Goal: Task Accomplishment & Management: Complete application form

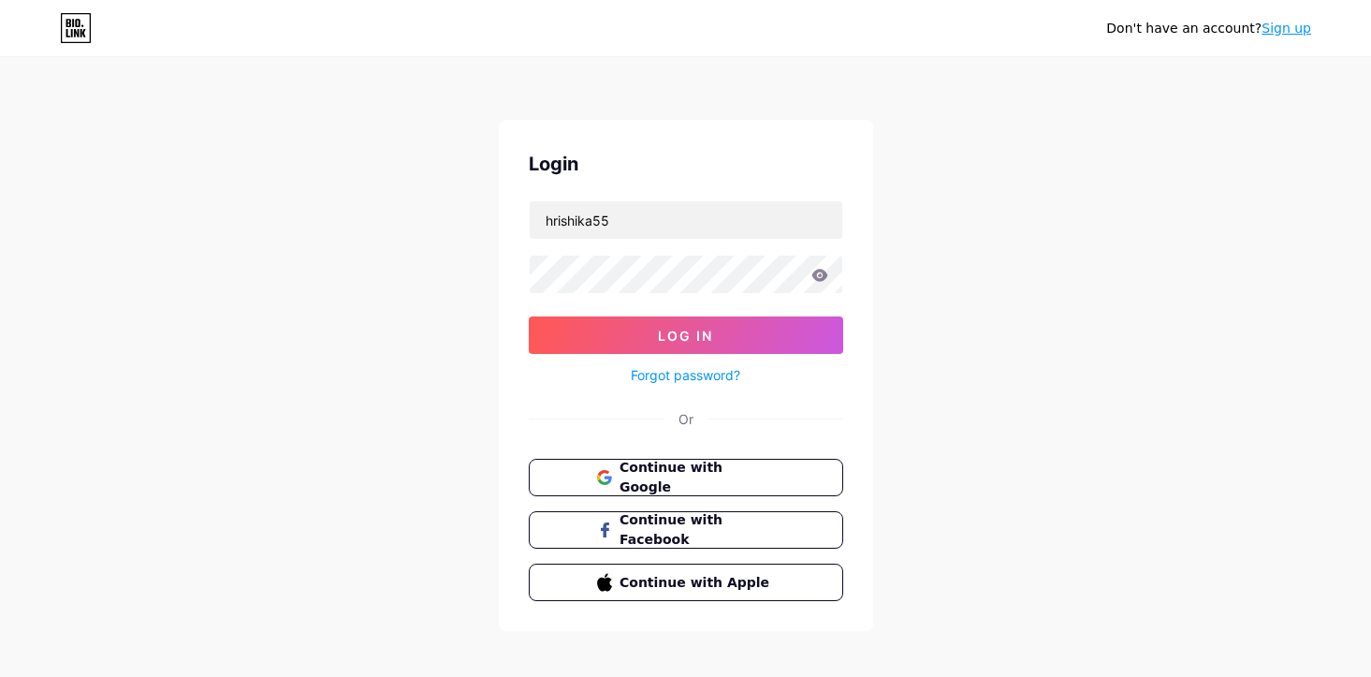
type input "hrishika55"
click at [529, 316] on button "Log In" at bounding box center [686, 334] width 315 height 37
click at [939, 355] on div "Don't have an account? Sign up Login hrishika55 Log In Forgot password? Or Cont…" at bounding box center [685, 345] width 1371 height 691
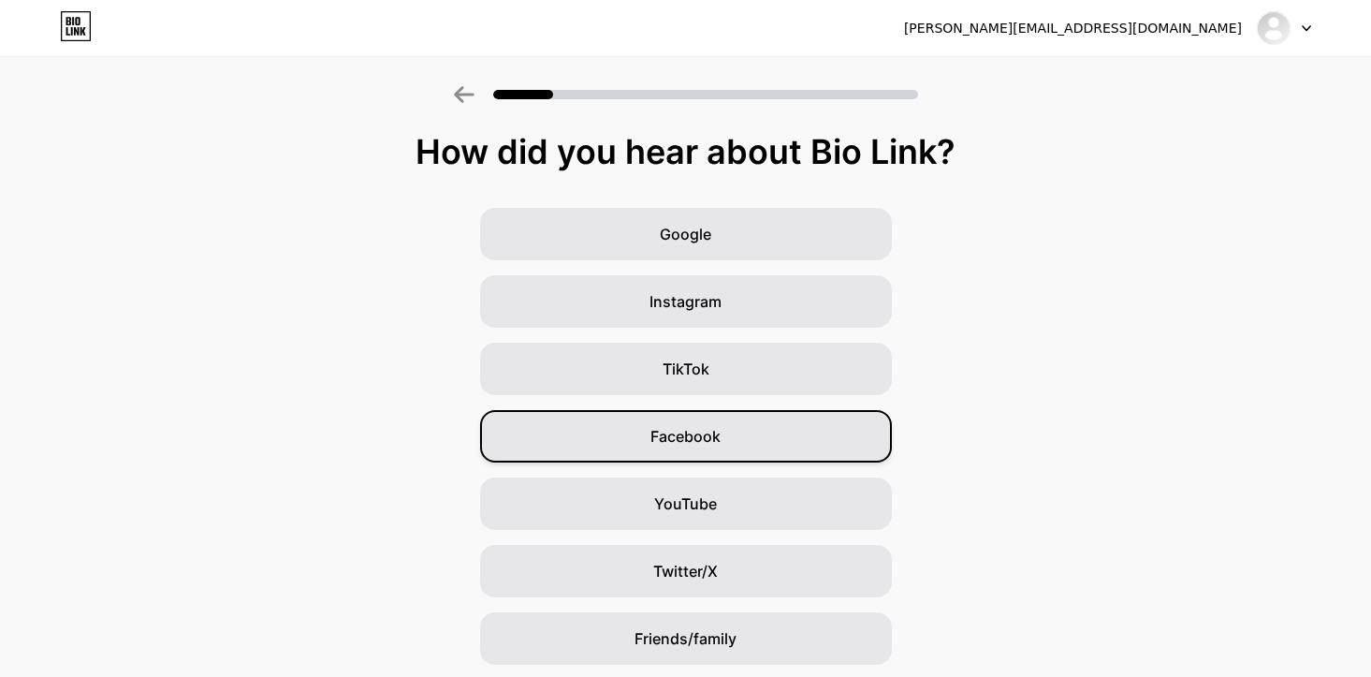
click at [705, 425] on span "Facebook" at bounding box center [686, 436] width 70 height 22
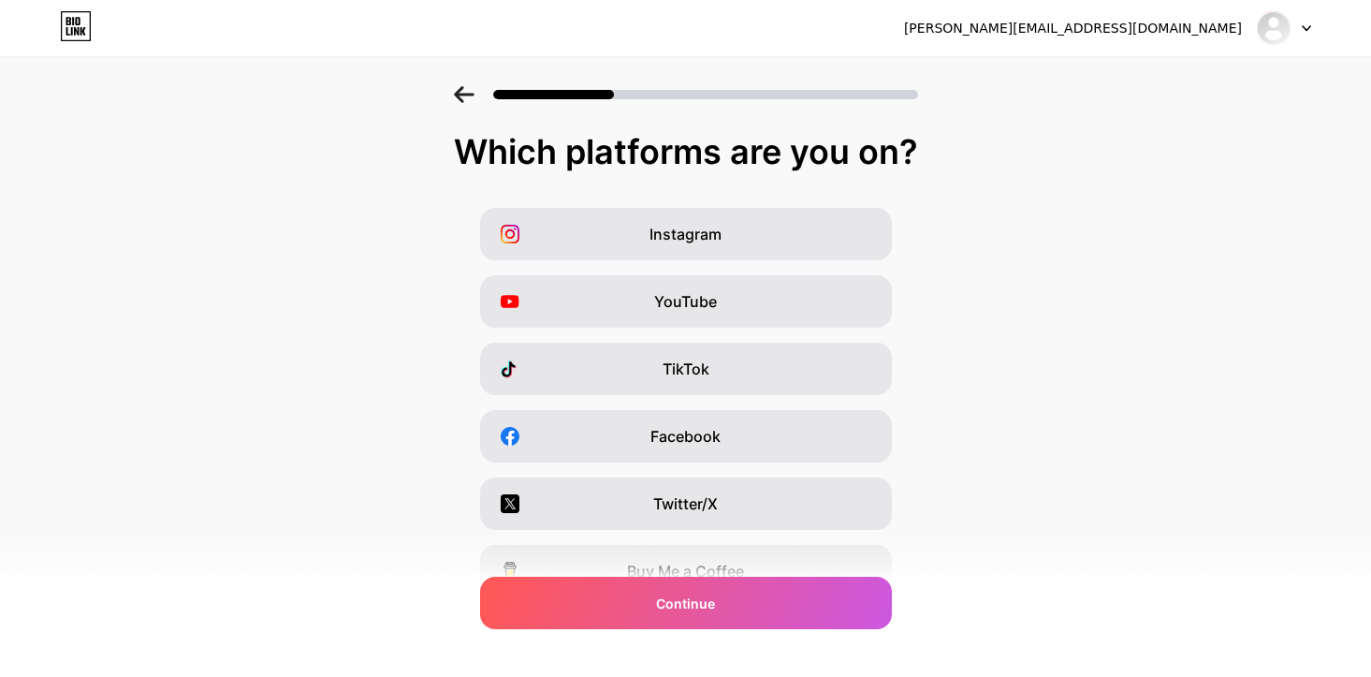
scroll to position [224, 0]
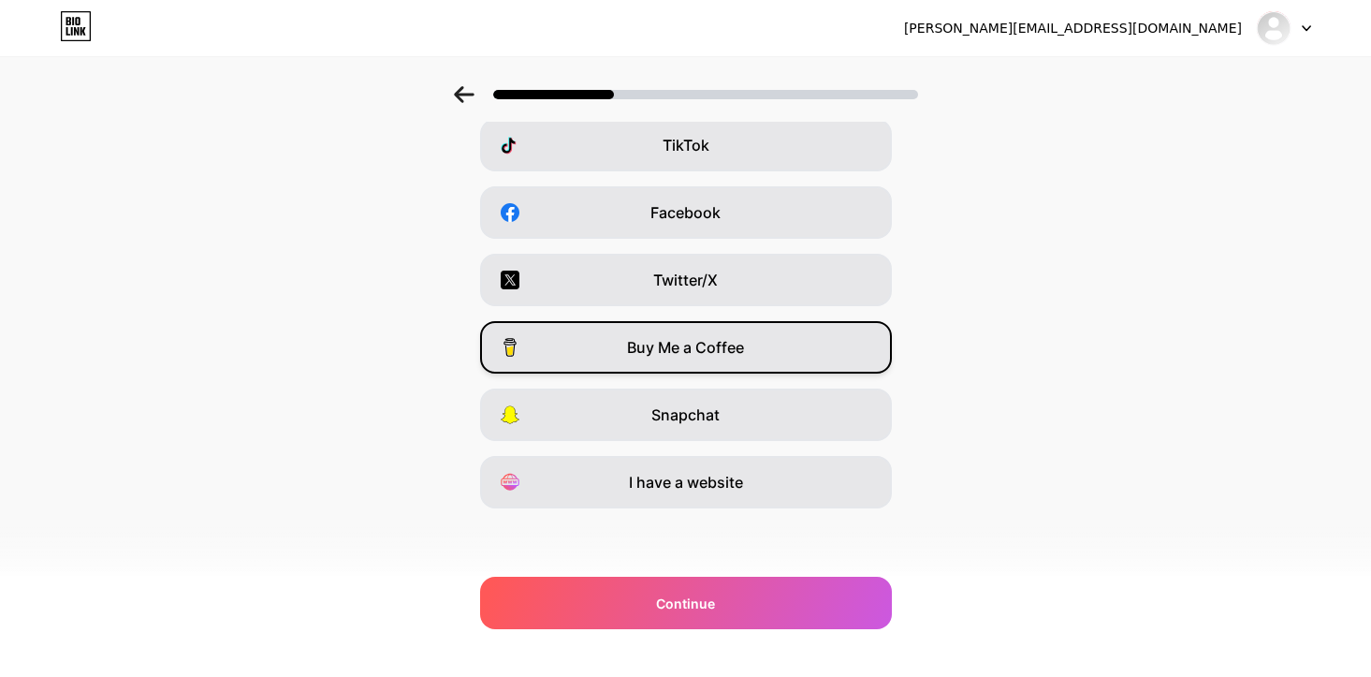
click at [756, 339] on div "Buy Me a Coffee" at bounding box center [686, 347] width 412 height 52
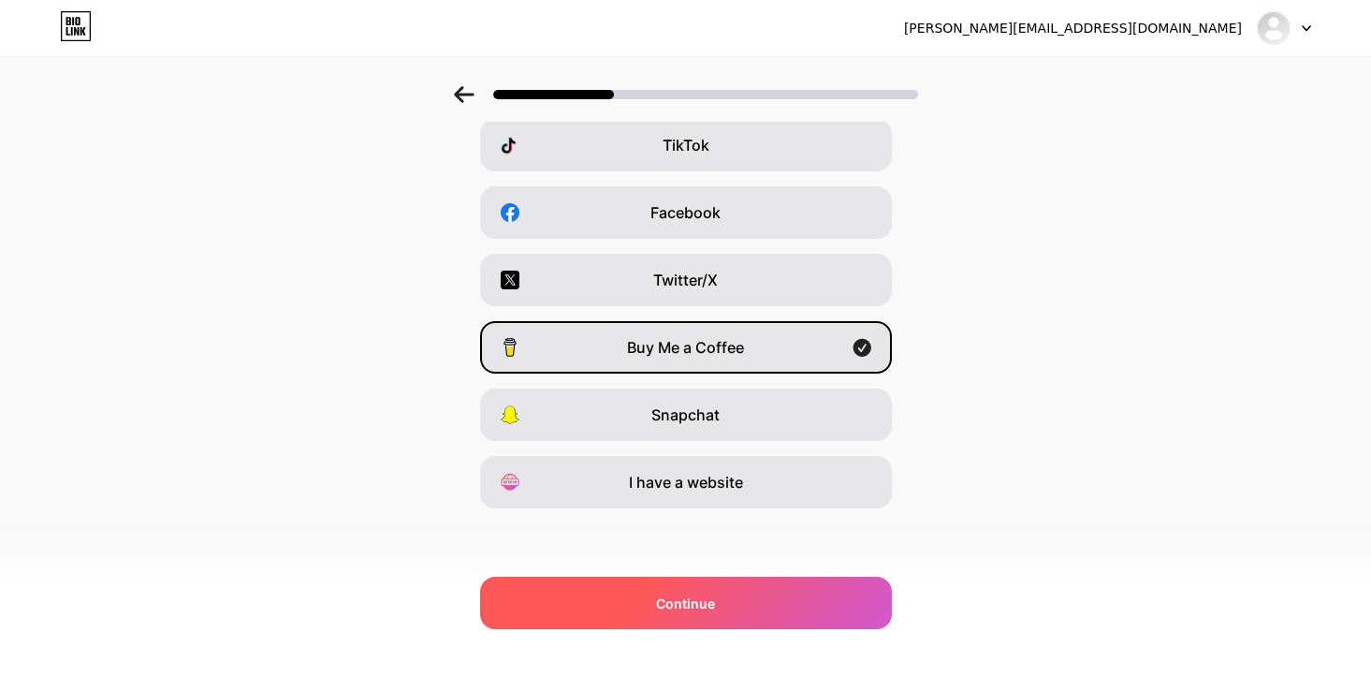
click at [745, 609] on div "Continue" at bounding box center [686, 603] width 412 height 52
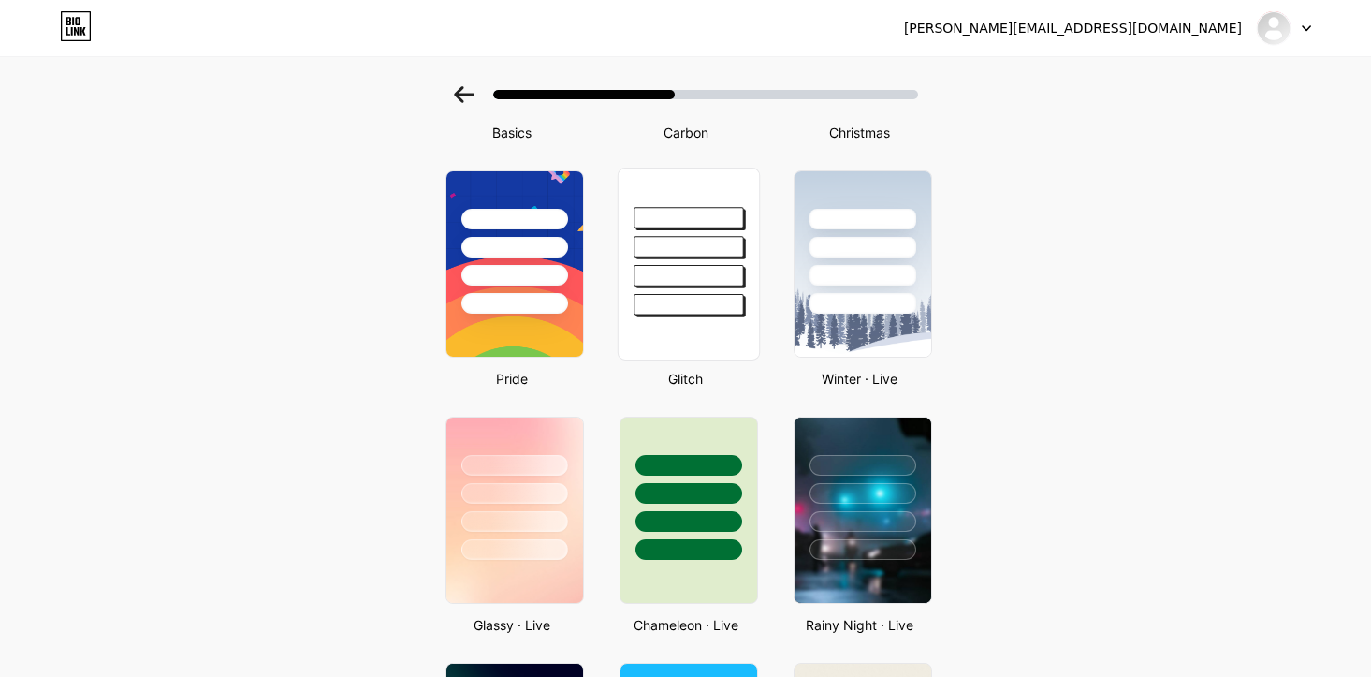
scroll to position [303, 0]
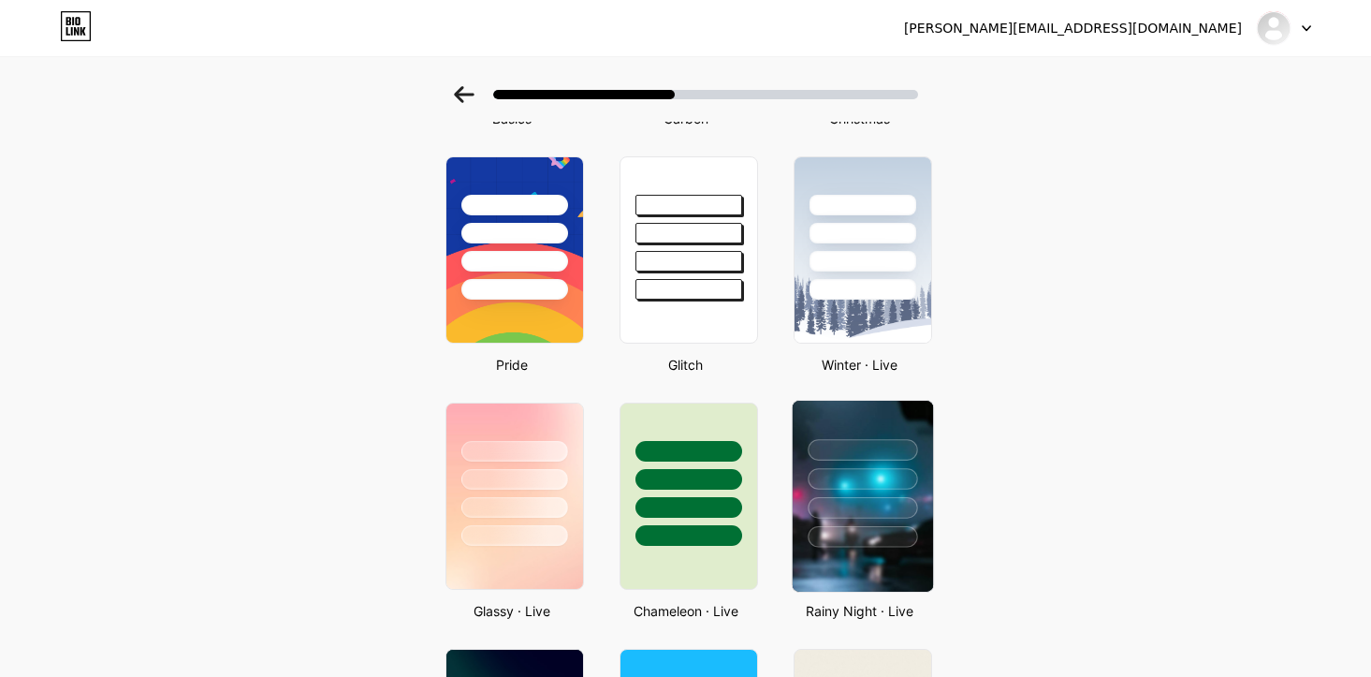
click at [852, 550] on img at bounding box center [862, 496] width 140 height 191
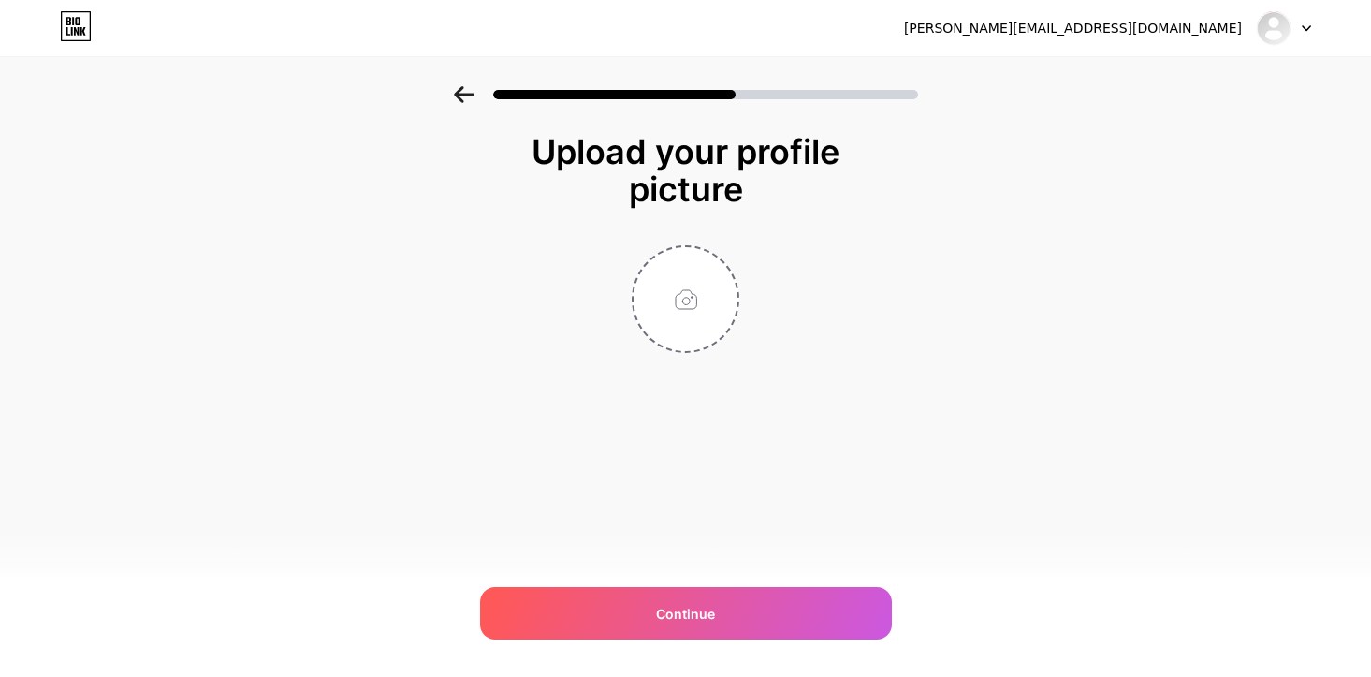
scroll to position [0, 0]
click at [720, 313] on input "file" at bounding box center [686, 299] width 104 height 104
type input "C:\fakepath\sample1.webp"
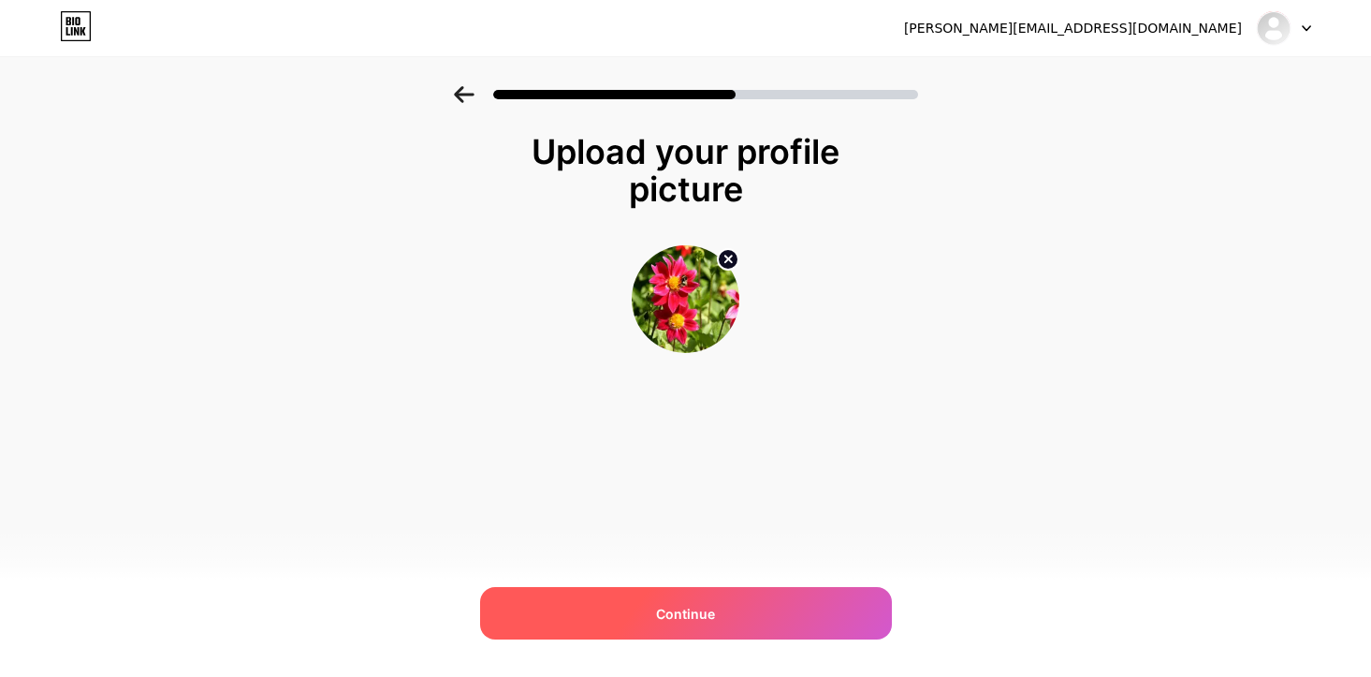
click at [756, 601] on div "Continue" at bounding box center [686, 613] width 412 height 52
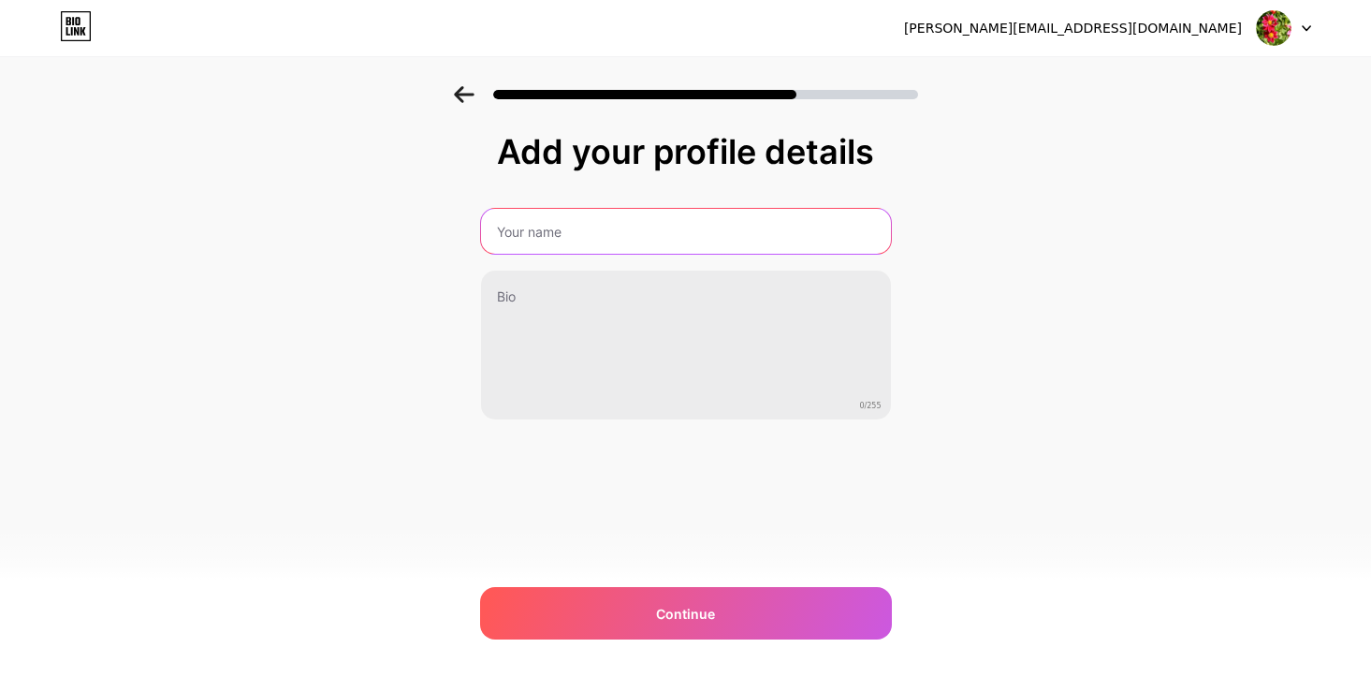
click at [628, 220] on input "text" at bounding box center [686, 231] width 410 height 45
type input "[PERSON_NAME]"
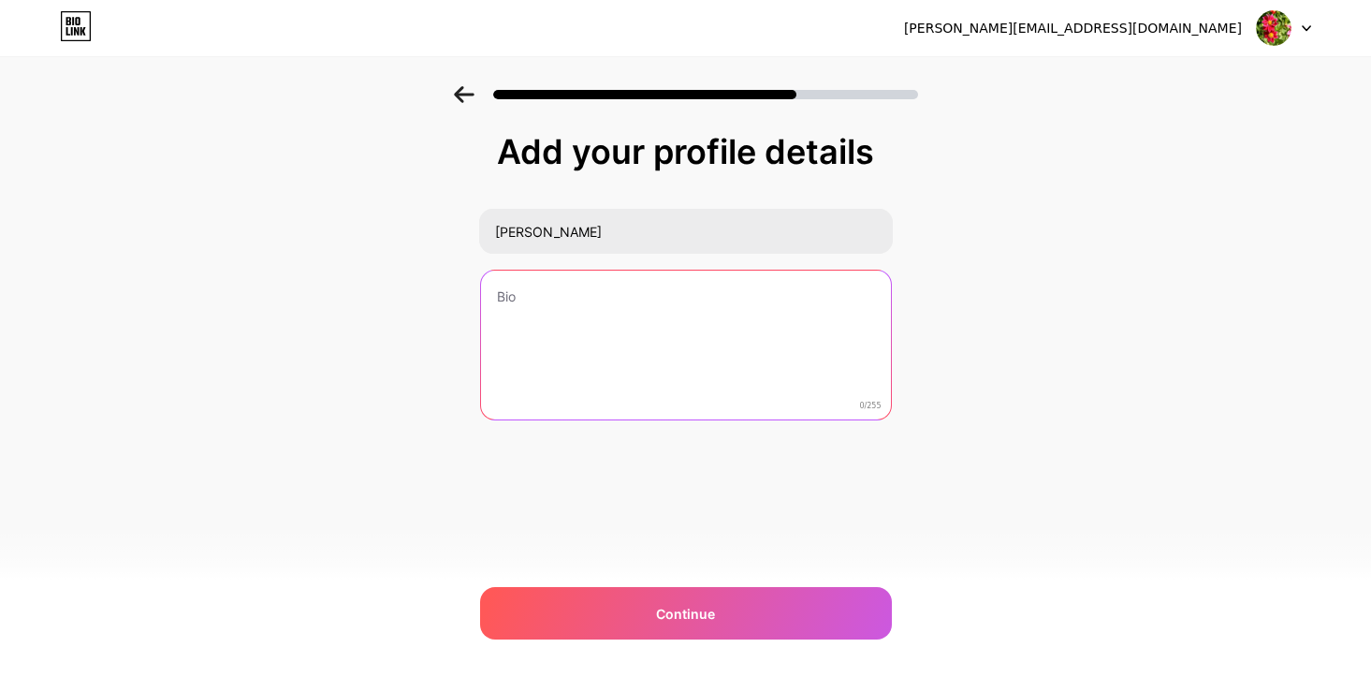
click at [579, 304] on textarea at bounding box center [686, 346] width 410 height 151
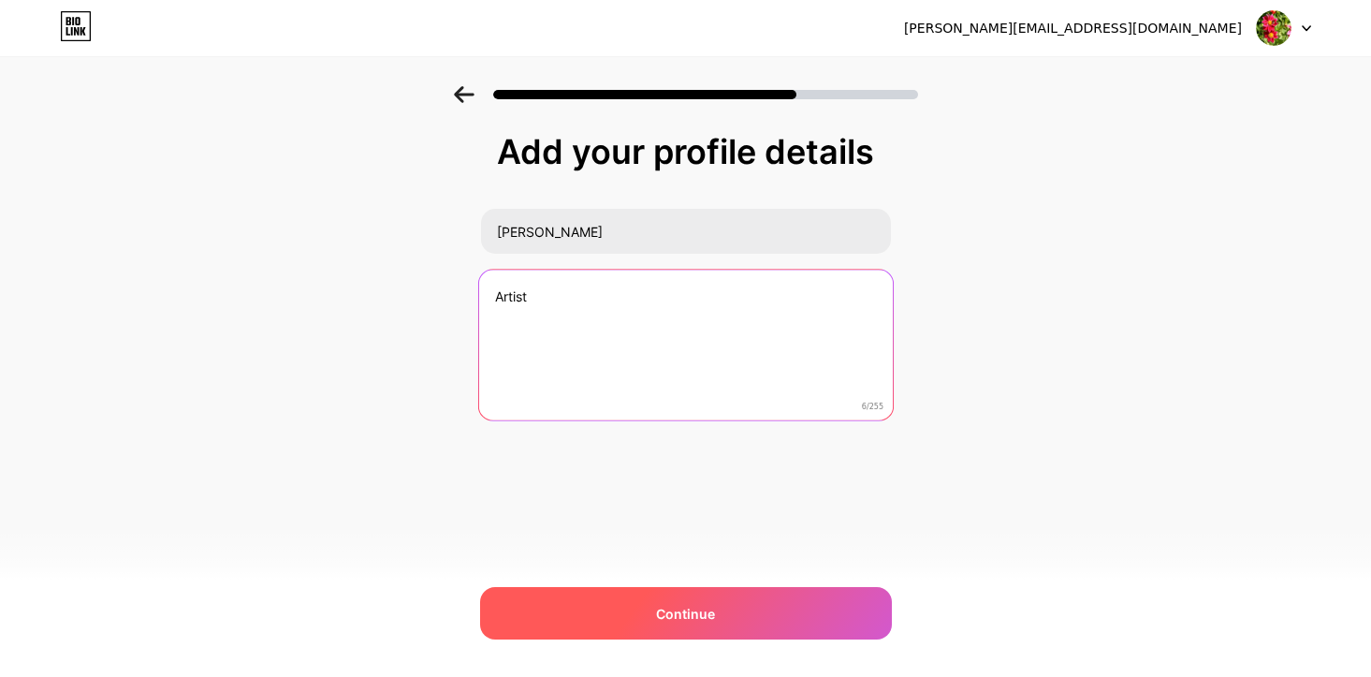
type textarea "Artist"
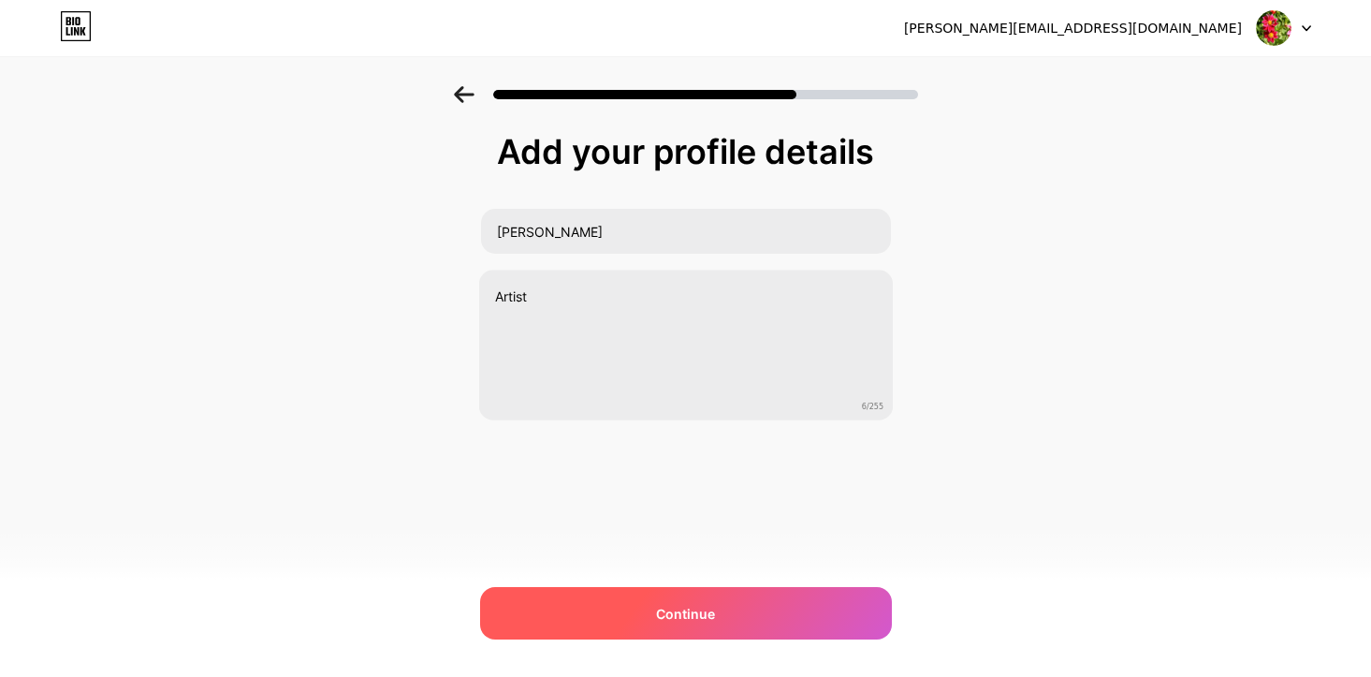
click at [666, 598] on div "Continue" at bounding box center [686, 613] width 412 height 52
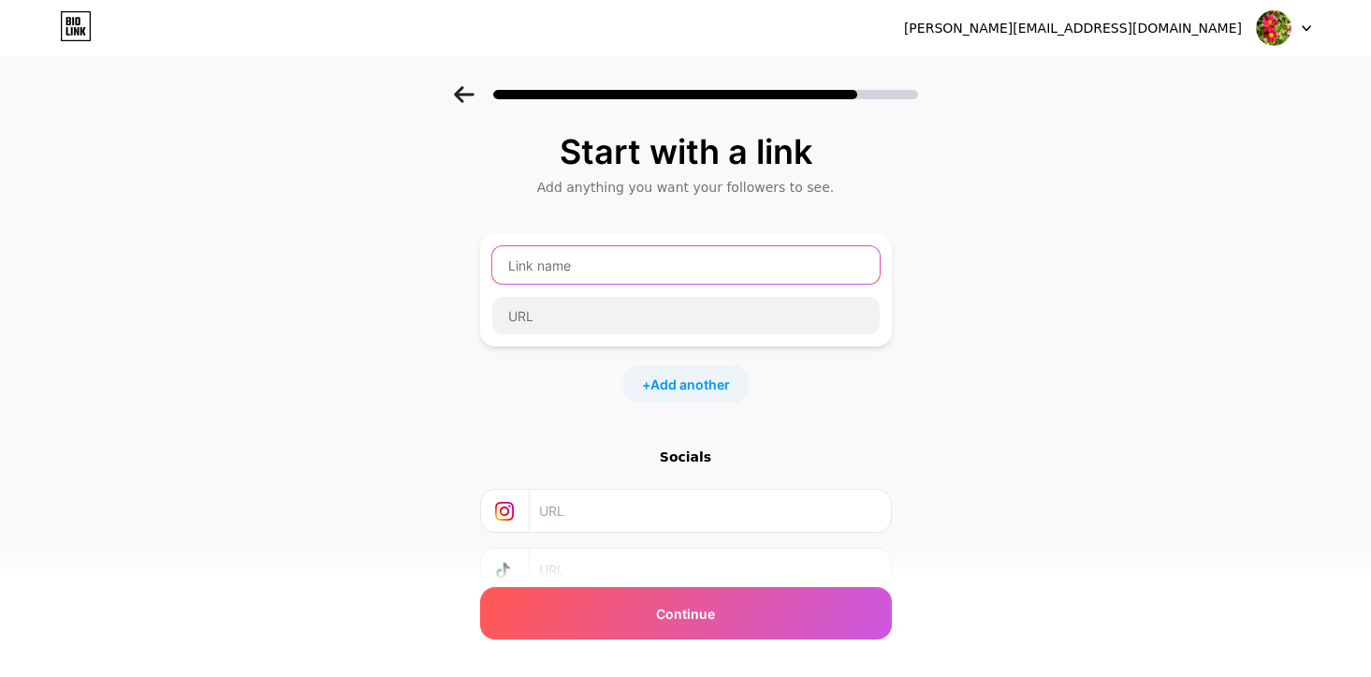
click at [693, 263] on input "text" at bounding box center [686, 264] width 388 height 37
type input "BMC"
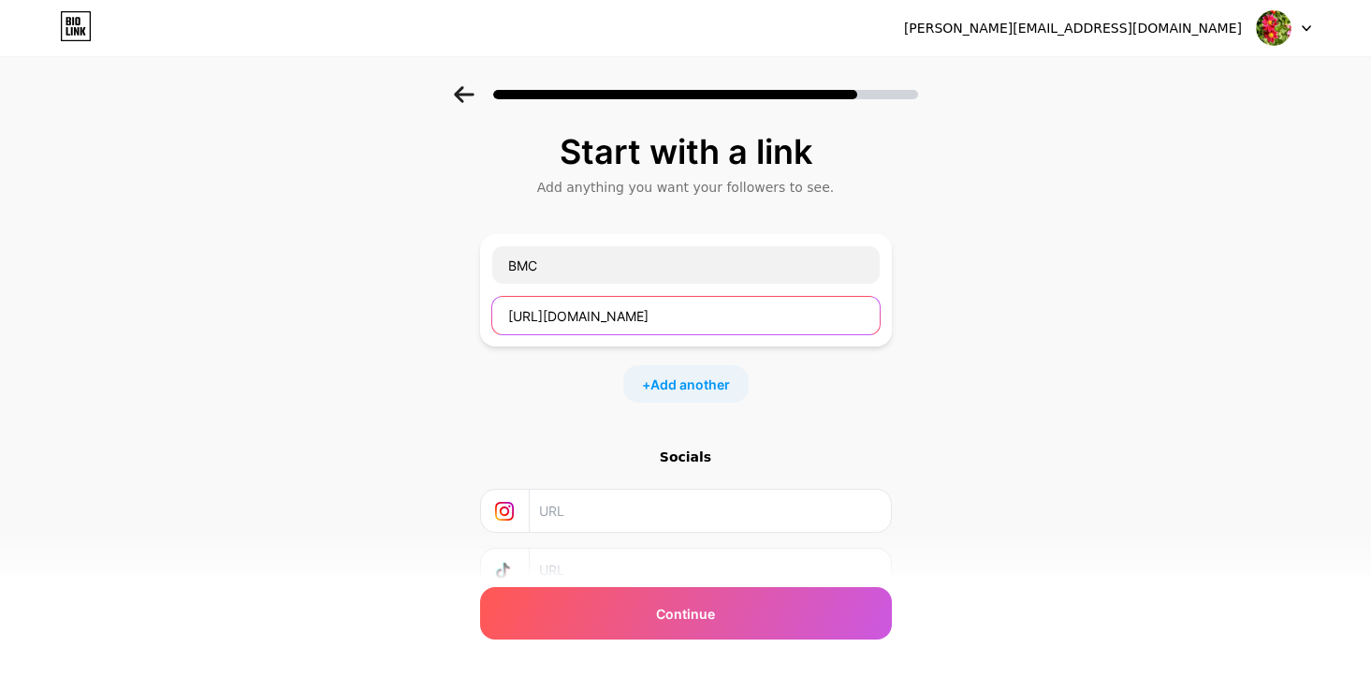
type input "[URL][DOMAIN_NAME]"
click at [609, 515] on input "text" at bounding box center [709, 511] width 340 height 42
type input "[URL][DOMAIN_NAME]"
click at [942, 490] on div "Start with a link Add anything you want your followers to see. BMC [URL][DOMAIN…" at bounding box center [685, 415] width 1371 height 658
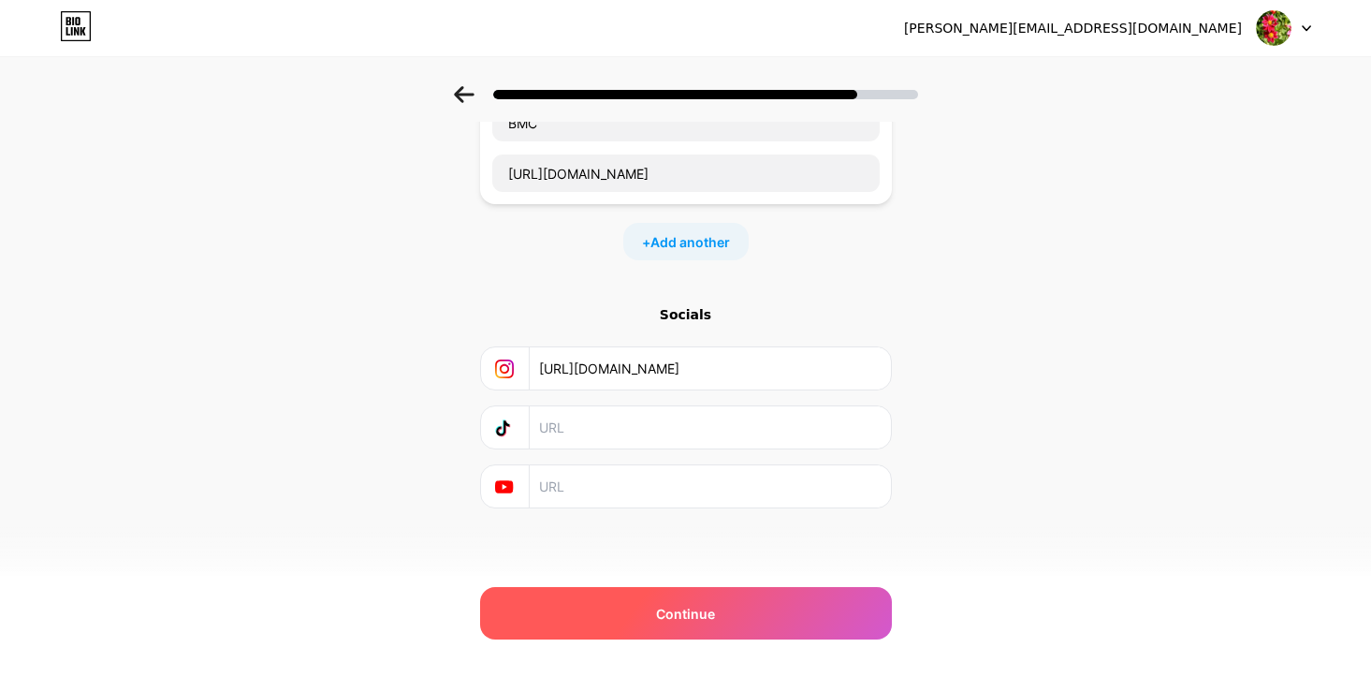
click at [786, 610] on div "Continue" at bounding box center [686, 613] width 412 height 52
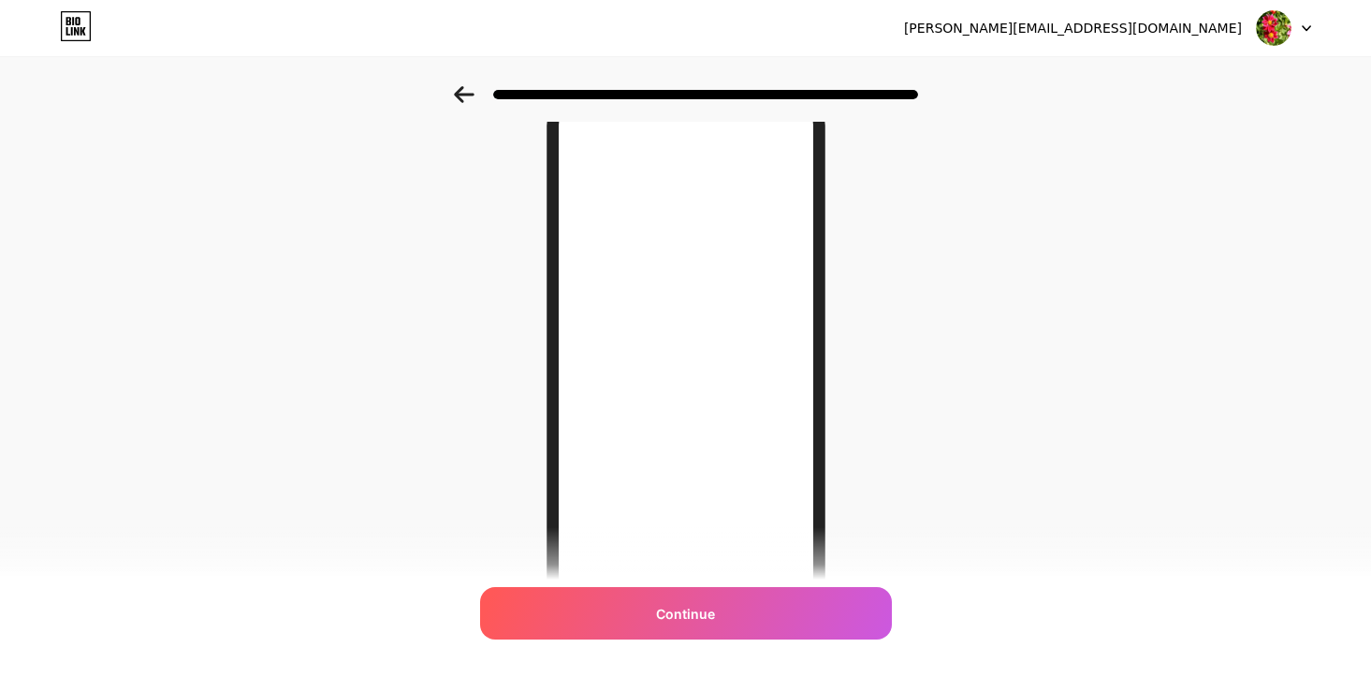
scroll to position [264, 0]
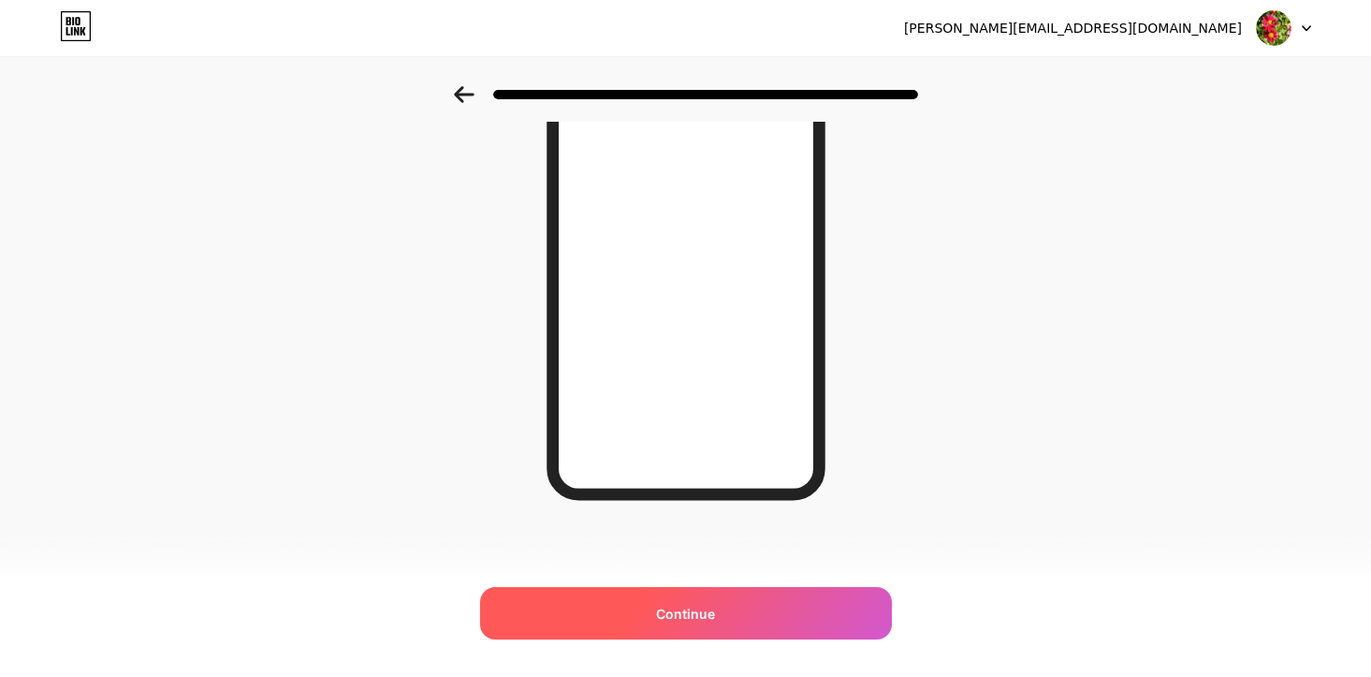
click at [739, 610] on div "Continue" at bounding box center [686, 613] width 412 height 52
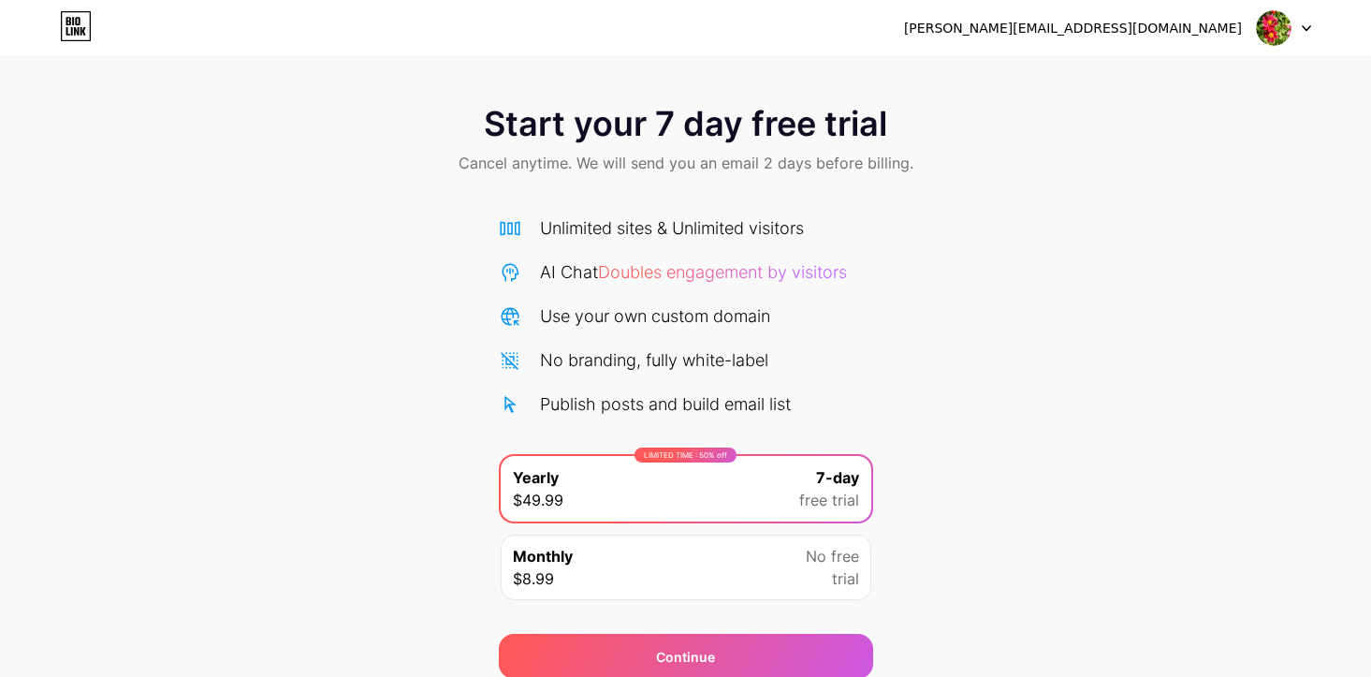
scroll to position [37, 0]
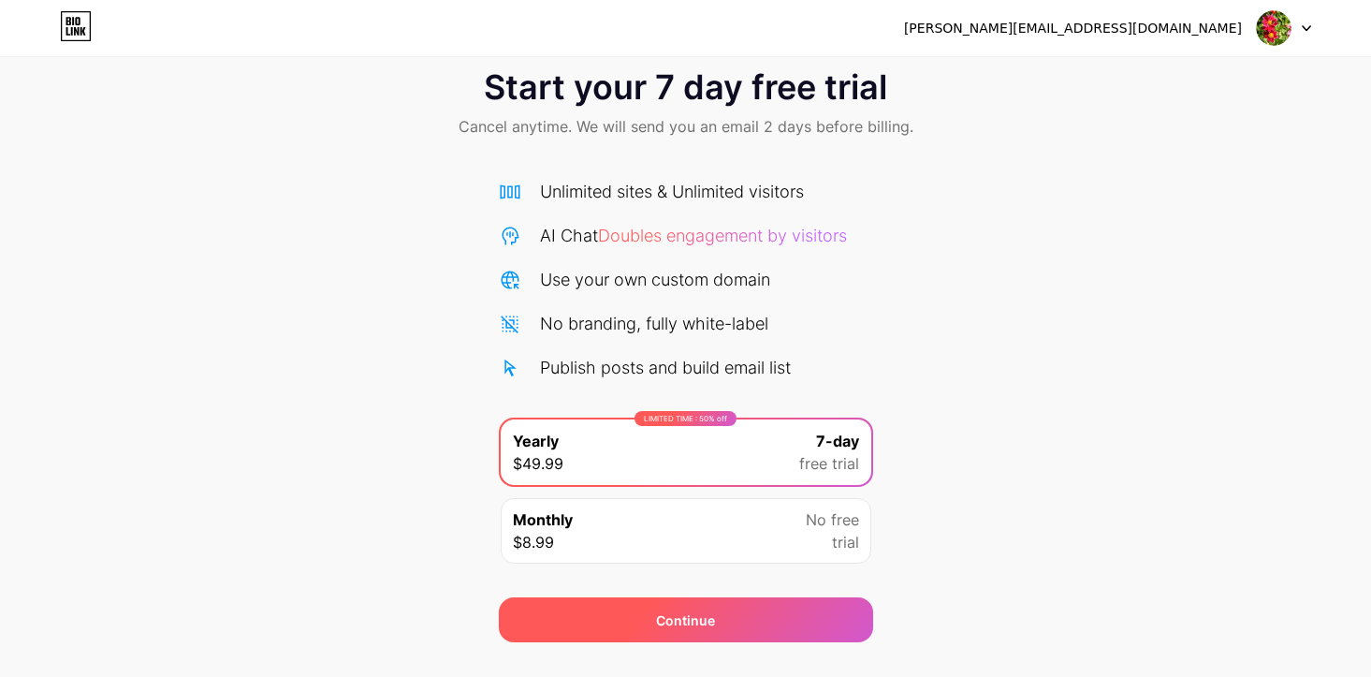
click at [745, 615] on div "Continue" at bounding box center [686, 619] width 374 height 45
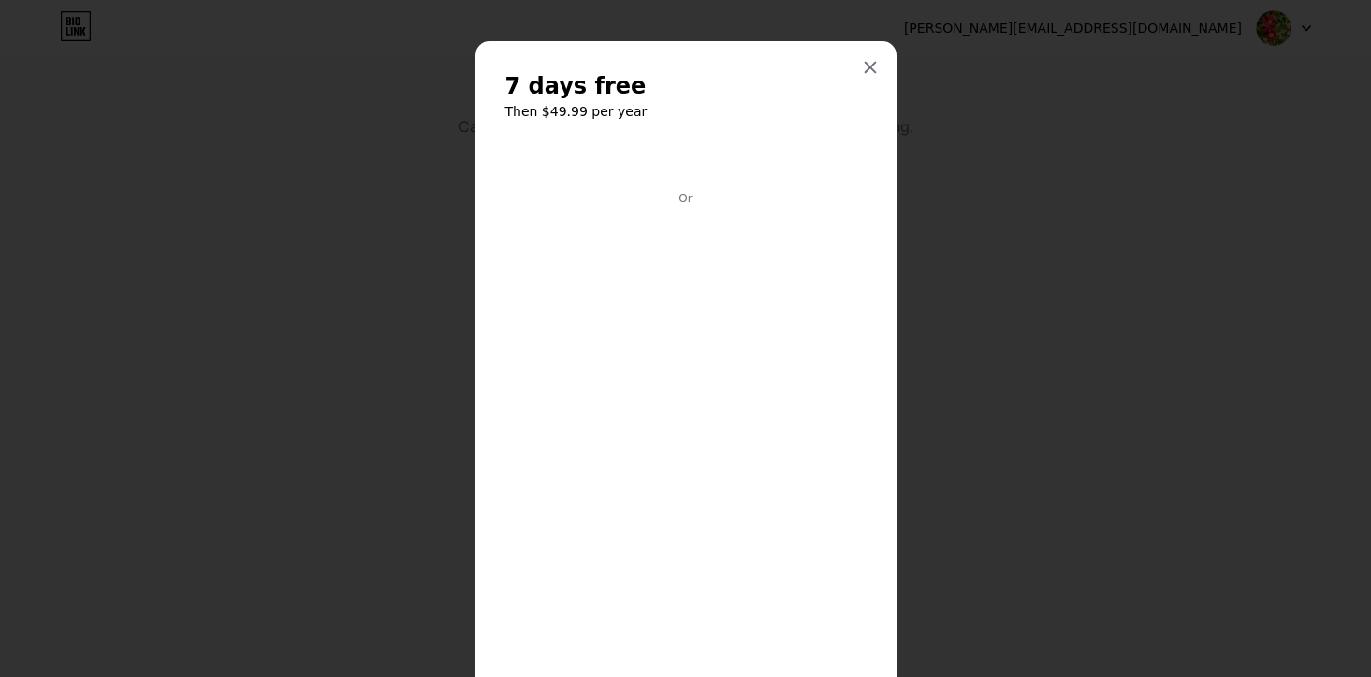
scroll to position [367, 0]
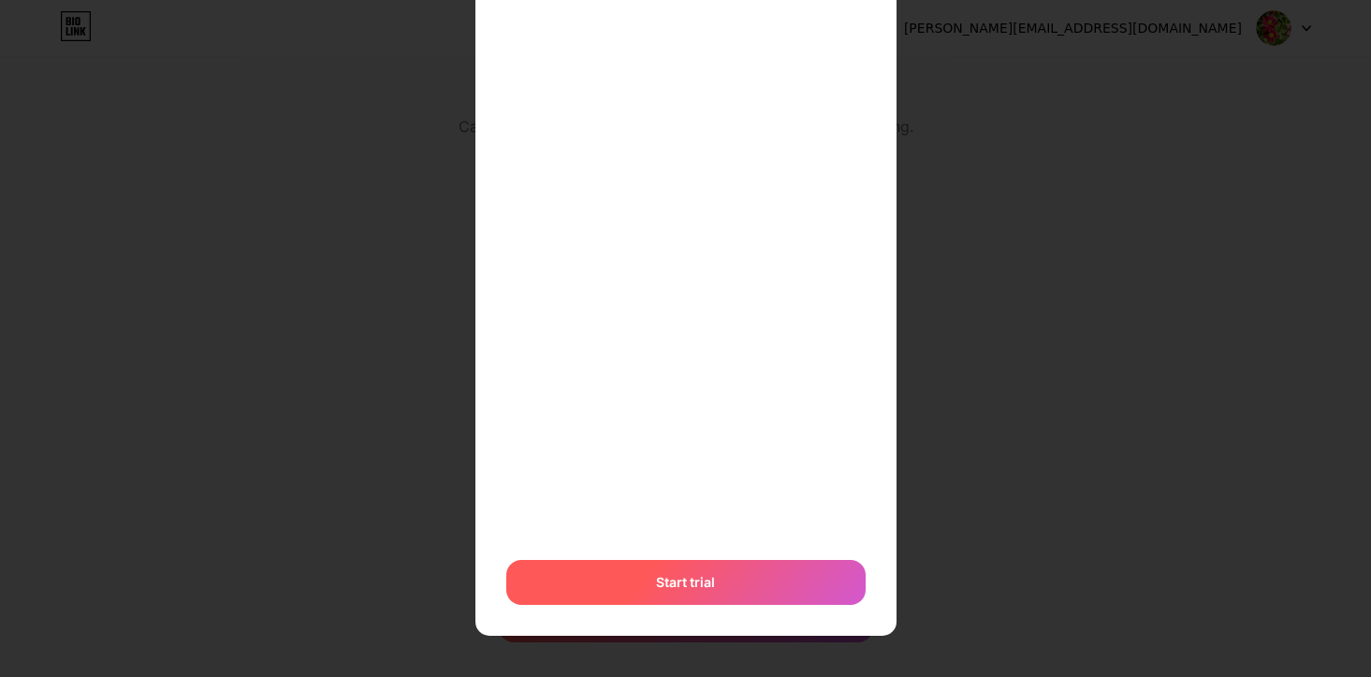
click at [698, 564] on div "Start trial" at bounding box center [685, 582] width 359 height 45
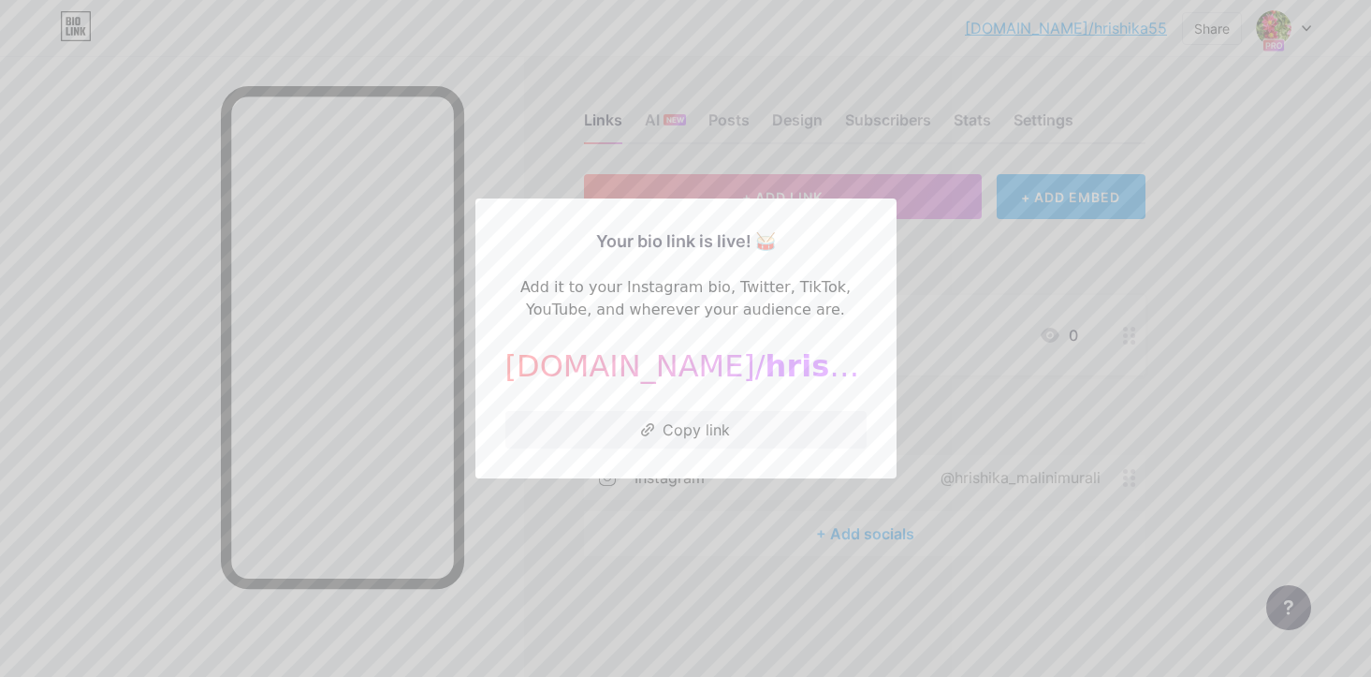
click at [1198, 438] on div at bounding box center [685, 338] width 1371 height 677
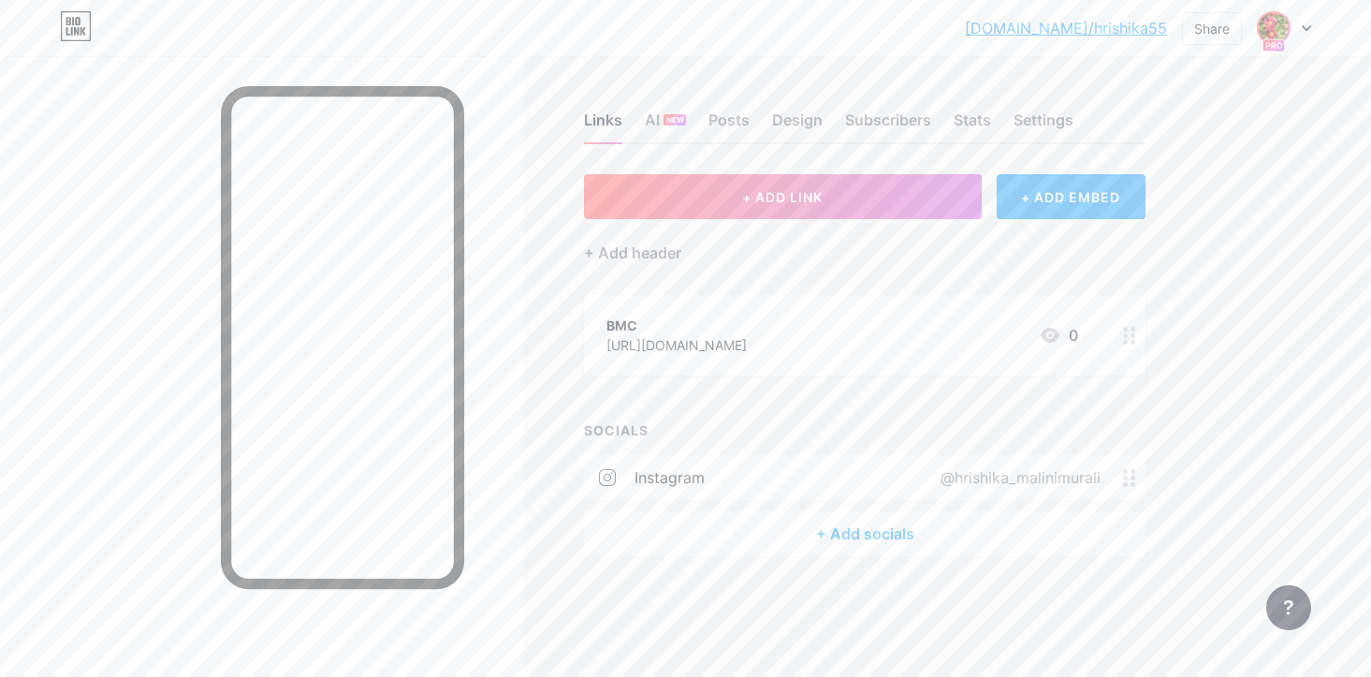
click at [1268, 24] on img at bounding box center [1274, 28] width 30 height 30
click at [1223, 254] on li "Logout" at bounding box center [1194, 263] width 232 height 51
